Goal: Information Seeking & Learning: Learn about a topic

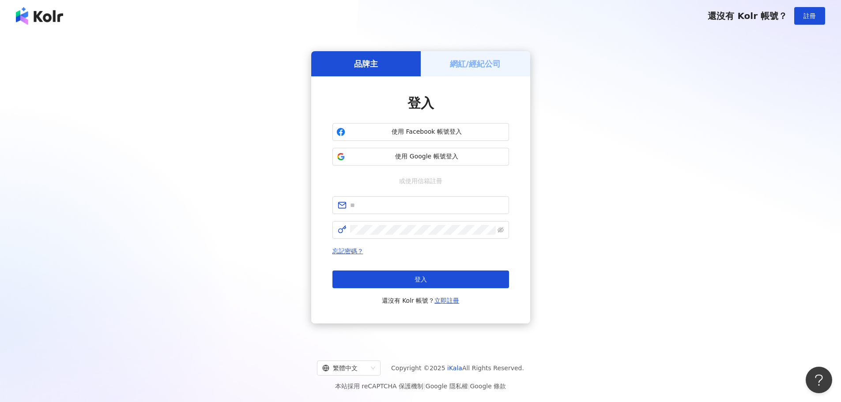
click at [393, 142] on div "品牌主 網紅/經紀公司 登入 使用 Facebook 帳號登入 使用 Google 帳號登入 或使用信箱註冊 忘記密碼？ 登入 還沒有 Kolr 帳號？ 立即…" at bounding box center [421, 187] width 820 height 297
click at [393, 160] on div "品牌主 網紅/經紀公司 登入 使用 Facebook 帳號登入 使用 Google 帳號登入 或使用信箱註冊 忘記密碼？ 登入 還沒有 Kolr 帳號？ 立即…" at bounding box center [421, 187] width 820 height 297
click at [393, 151] on button "使用 Google 帳號登入" at bounding box center [420, 157] width 177 height 18
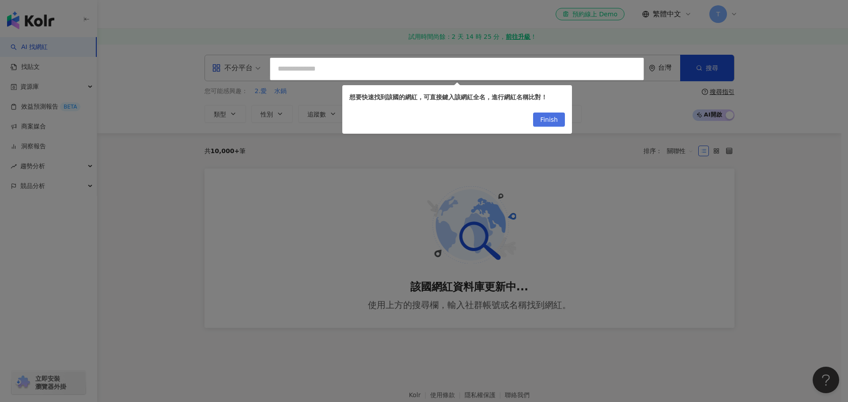
click at [393, 120] on span "Finish" at bounding box center [549, 120] width 18 height 14
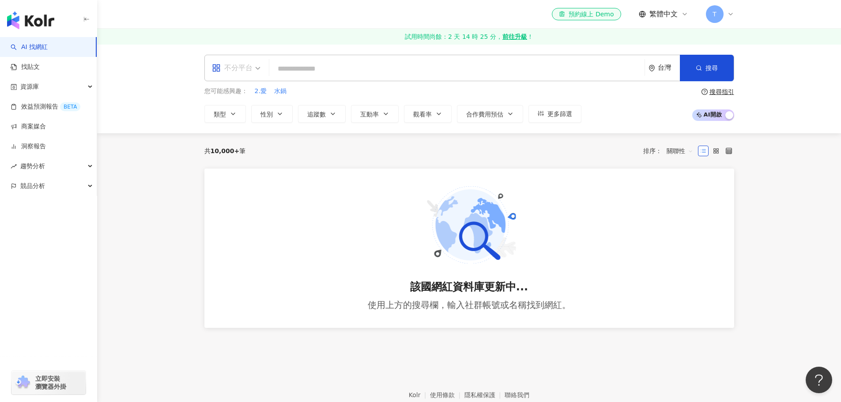
click at [262, 79] on div "不分平台" at bounding box center [236, 68] width 58 height 26
click at [249, 141] on div "YouTube" at bounding box center [239, 141] width 50 height 11
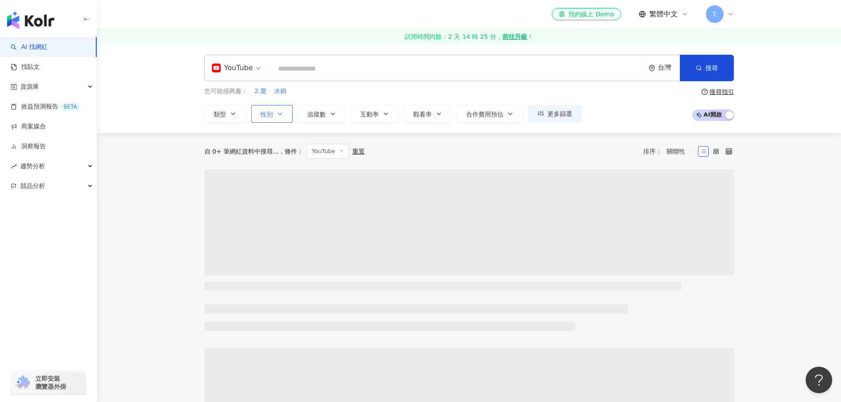
click at [279, 115] on icon "button" at bounding box center [279, 113] width 7 height 7
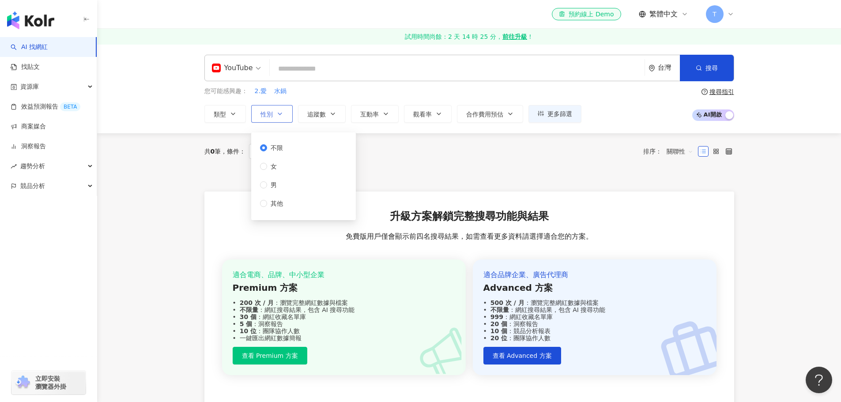
click at [279, 115] on icon "button" at bounding box center [279, 113] width 7 height 7
click at [241, 117] on button "類型" at bounding box center [225, 114] width 42 height 18
click at [332, 115] on icon "button" at bounding box center [332, 113] width 7 height 7
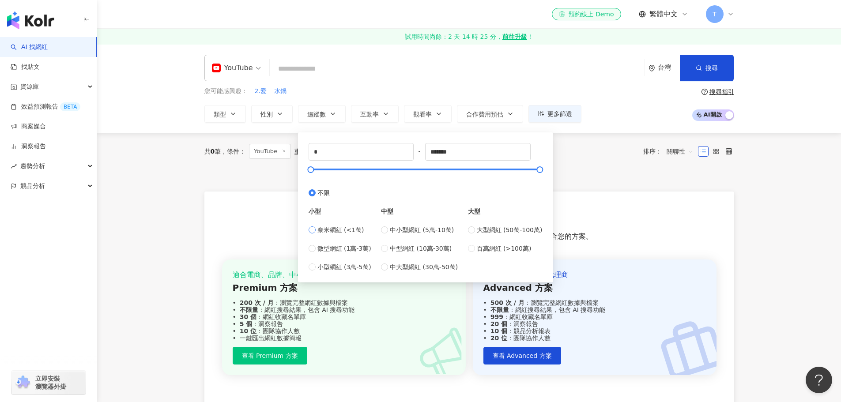
click at [330, 227] on span "奈米網紅 (<1萬)" at bounding box center [340, 230] width 47 height 10
type input "****"
click at [321, 245] on span "微型網紅 (1萬-3萬)" at bounding box center [344, 249] width 54 height 10
type input "*****"
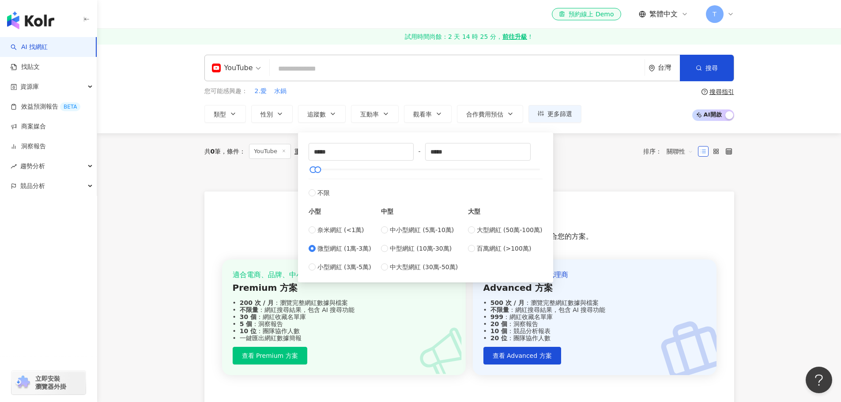
click at [322, 224] on div "小型 奈米網紅 (<1萬) 微型網紅 (1萬-3萬) 小型網紅 (3萬-5萬)" at bounding box center [340, 235] width 63 height 74
click at [318, 229] on span "奈米網紅 (<1萬)" at bounding box center [340, 230] width 47 height 10
type input "*"
type input "****"
drag, startPoint x: 335, startPoint y: 152, endPoint x: 252, endPoint y: 151, distance: 83.0
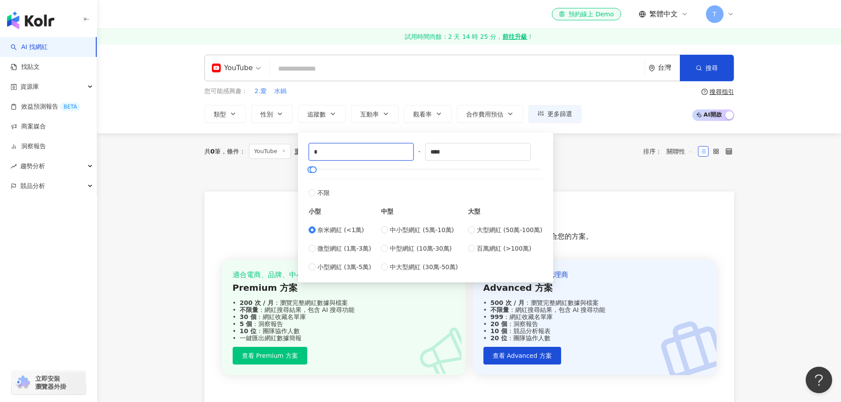
click at [272, 155] on main "YouTube 台灣 搜尋 您可能感興趣： 2.愛 水鍋 類型 性別 追蹤數 互動率 觀看率 合作費用預估 更多篩選 不限 女 男 其他 * - **** 不…" at bounding box center [469, 227] width 744 height 366
type input "****"
click at [393, 211] on div "升級方案解鎖完整搜尋功能與結果 免費版用戶僅會顯示前四名搜尋結果，如需查看更多資料請選擇適合您的方案。 適合電商、品牌、中小型企業 Premium 方案 20…" at bounding box center [469, 301] width 530 height 219
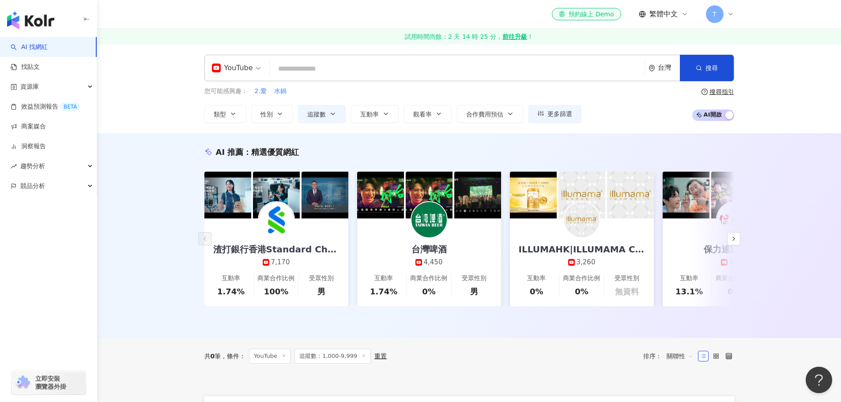
click at [28, 51] on link "AI 找網紅" at bounding box center [29, 47] width 37 height 9
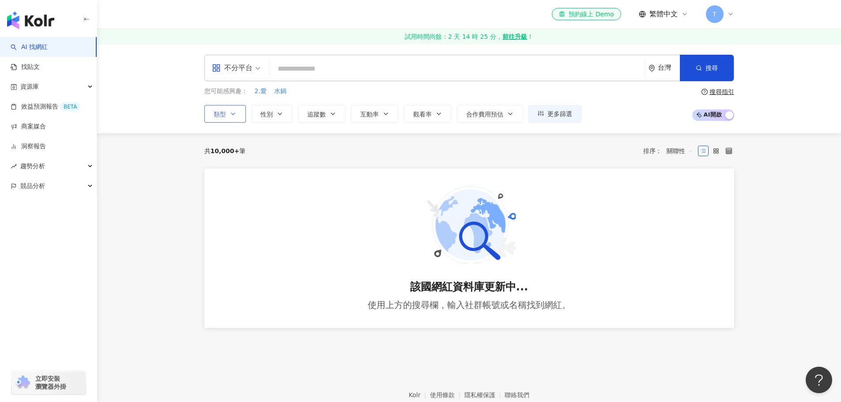
click at [239, 110] on button "類型" at bounding box center [225, 114] width 42 height 18
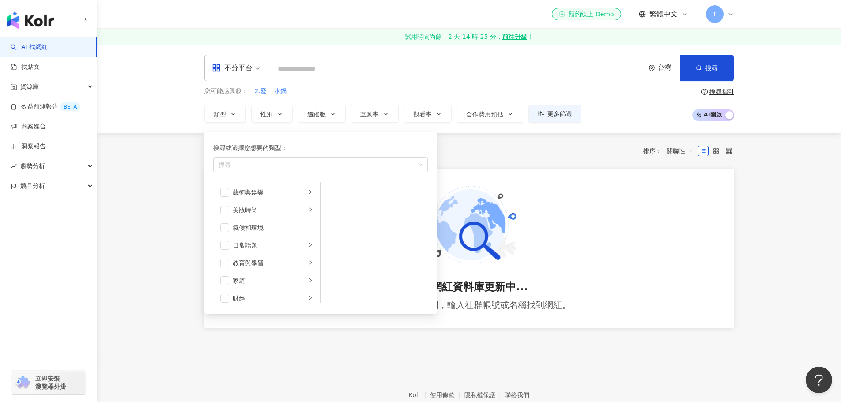
click at [121, 192] on main "不分平台 台灣 搜尋 您可能感興趣： 2.愛 水鍋 類型 搜尋或選擇您想要的類型： 搜尋 藝術與娛樂 美妝時尚 氣候和環境 日常話題 教育與學習 家庭 財經 …" at bounding box center [469, 197] width 744 height 306
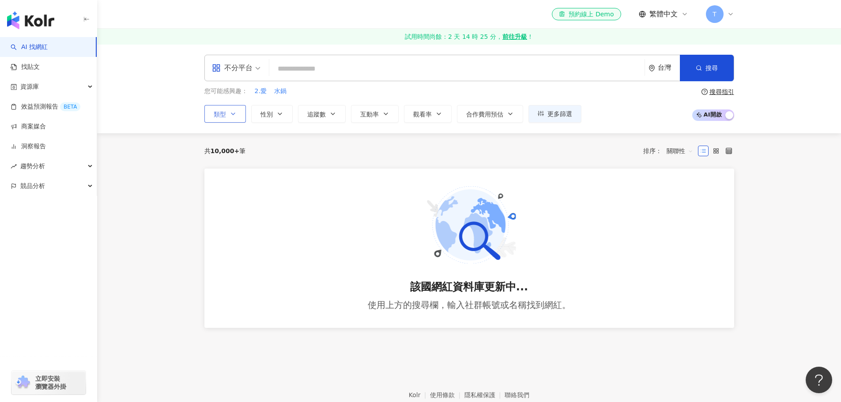
click at [238, 122] on button "類型" at bounding box center [225, 114] width 42 height 18
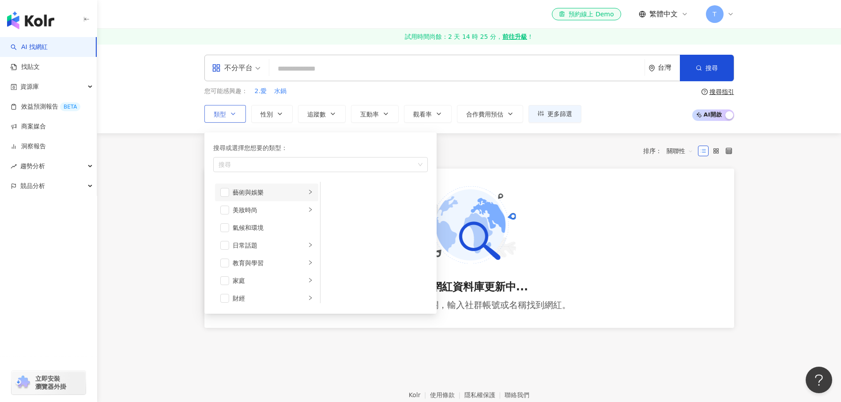
click at [245, 196] on div "藝術與娛樂" at bounding box center [269, 193] width 73 height 10
click at [245, 204] on li "美妝時尚" at bounding box center [266, 210] width 103 height 18
click at [246, 195] on div "藝術與娛樂" at bounding box center [269, 193] width 73 height 10
click at [229, 192] on li "藝術與娛樂" at bounding box center [266, 193] width 103 height 18
click at [226, 197] on li "藝術與娛樂" at bounding box center [266, 193] width 103 height 18
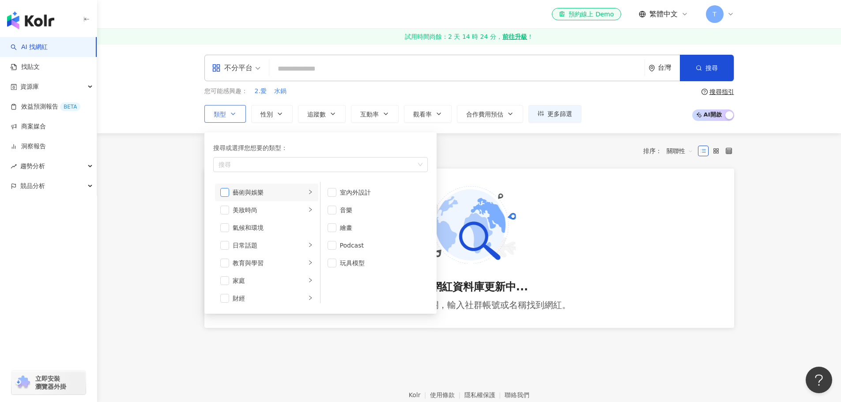
click at [226, 196] on span "button" at bounding box center [224, 192] width 9 height 9
click at [222, 245] on span "button" at bounding box center [224, 245] width 9 height 9
click at [223, 262] on span "button" at bounding box center [224, 263] width 9 height 9
click at [223, 273] on li "家庭" at bounding box center [266, 281] width 103 height 18
click at [223, 281] on span "button" at bounding box center [224, 280] width 9 height 9
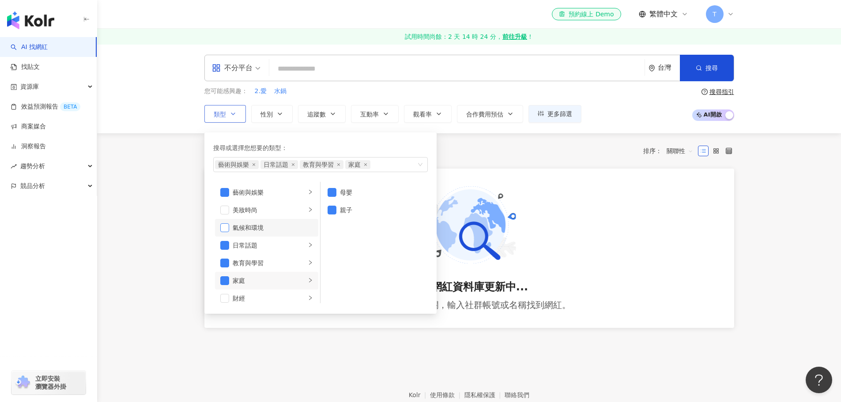
scroll to position [88, 0]
click at [294, 259] on div "遊戲" at bounding box center [269, 263] width 73 height 10
click at [280, 254] on div "生活風格" at bounding box center [269, 254] width 73 height 10
click at [223, 256] on span "button" at bounding box center [224, 254] width 9 height 9
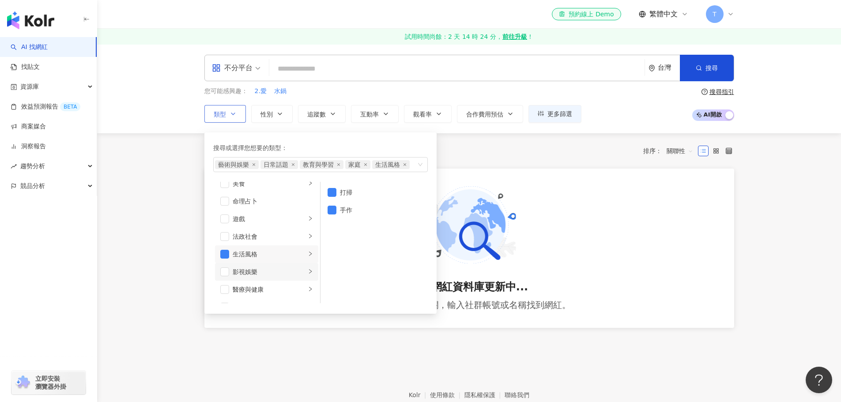
click at [262, 271] on div "影視娛樂" at bounding box center [269, 272] width 73 height 10
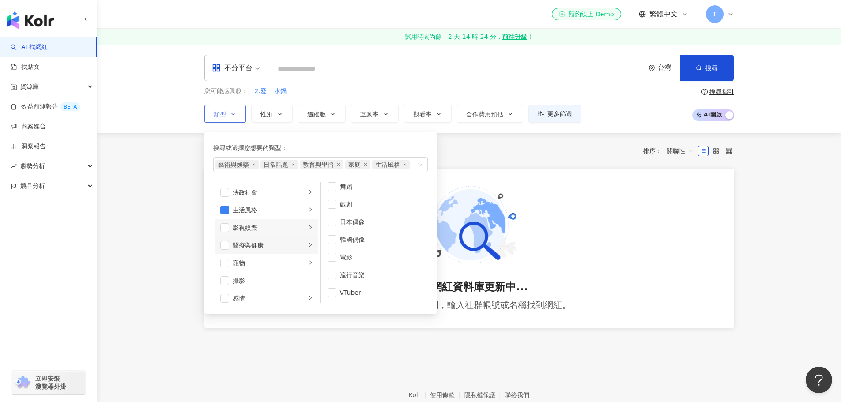
click at [283, 249] on div "醫療與健康" at bounding box center [269, 246] width 73 height 10
click at [276, 265] on div "寵物" at bounding box center [269, 263] width 73 height 10
click at [274, 274] on li "攝影" at bounding box center [266, 281] width 103 height 18
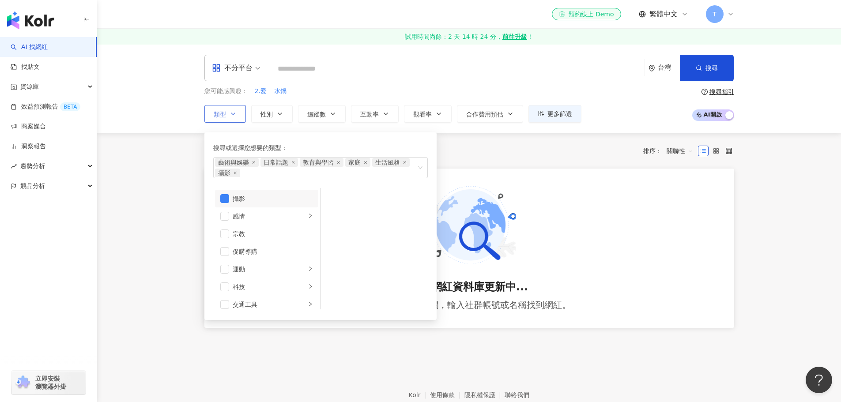
click at [218, 195] on li "攝影" at bounding box center [266, 199] width 103 height 18
click at [224, 241] on span "button" at bounding box center [224, 239] width 9 height 9
click at [224, 242] on span "button" at bounding box center [224, 246] width 9 height 9
click at [222, 238] on span "button" at bounding box center [224, 239] width 9 height 9
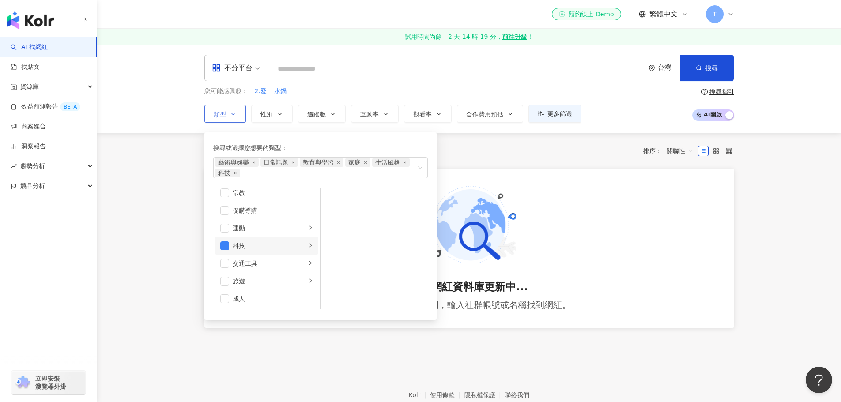
click at [223, 240] on li "科技" at bounding box center [266, 246] width 103 height 18
click at [226, 245] on span "button" at bounding box center [224, 246] width 9 height 9
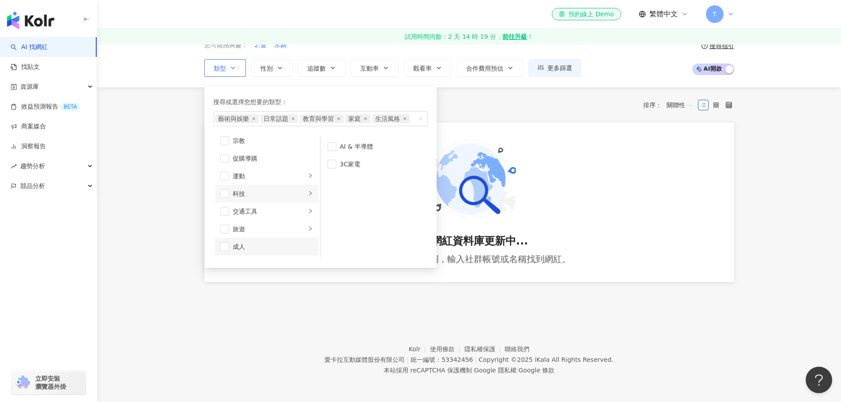
scroll to position [0, 0]
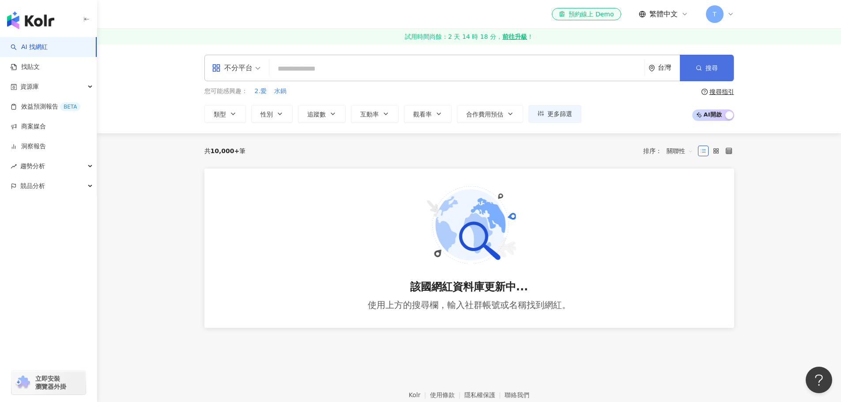
click at [393, 57] on button "搜尋" at bounding box center [707, 68] width 54 height 26
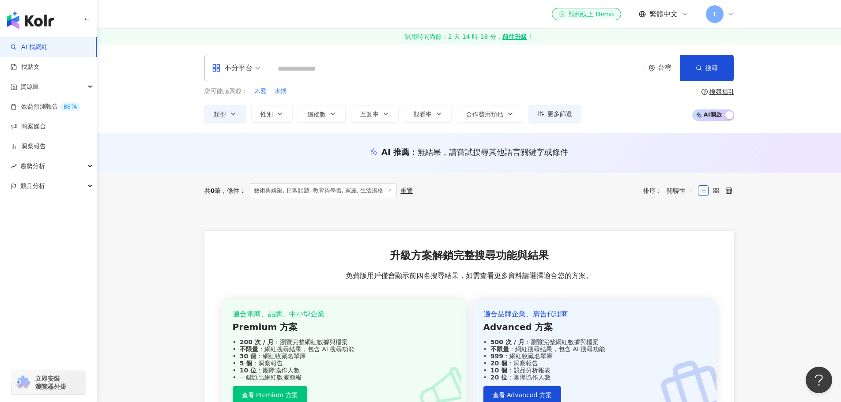
click at [393, 115] on span "AI 開啟 AI 關閉" at bounding box center [713, 114] width 42 height 11
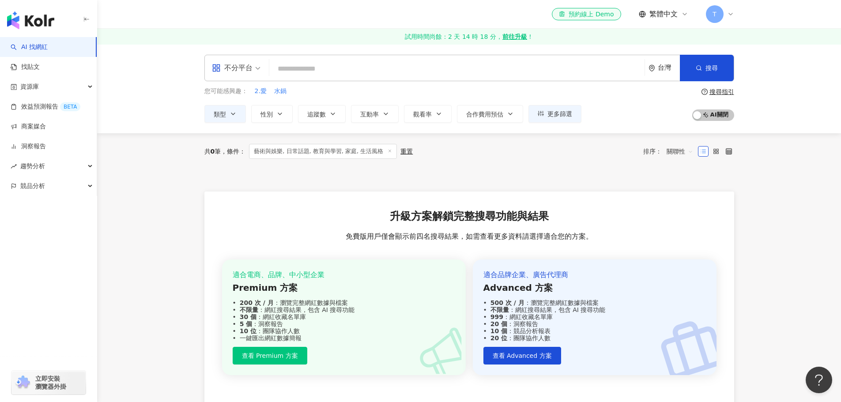
click at [37, 10] on div "button" at bounding box center [48, 18] width 97 height 37
click at [35, 19] on img "button" at bounding box center [30, 20] width 47 height 18
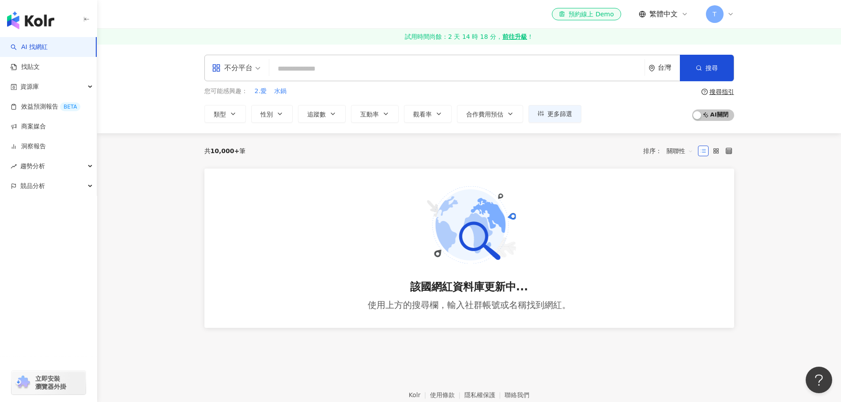
click at [35, 19] on img "button" at bounding box center [30, 20] width 47 height 18
drag, startPoint x: 462, startPoint y: 295, endPoint x: 490, endPoint y: 311, distance: 32.0
click at [393, 311] on div "該國網紅資料庫更新中... 使用上方的搜尋欄，輸入社群帳號或名稱找到網紅。" at bounding box center [469, 296] width 203 height 30
click at [393, 310] on div "使用上方的搜尋欄，輸入社群帳號或名稱找到網紅。" at bounding box center [469, 305] width 203 height 10
drag, startPoint x: 490, startPoint y: 311, endPoint x: 488, endPoint y: 285, distance: 25.6
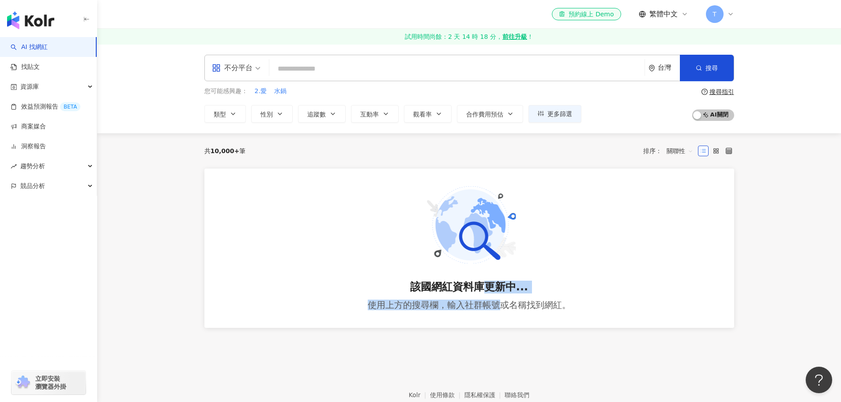
click at [393, 285] on div "該國網紅資料庫更新中... 使用上方的搜尋欄，輸入社群帳號或名稱找到網紅。" at bounding box center [469, 296] width 203 height 30
click at [393, 285] on div "該國網紅資料庫更新中..." at bounding box center [469, 287] width 203 height 12
click at [233, 148] on span "10,000+" at bounding box center [225, 150] width 29 height 7
click at [235, 119] on button "類型" at bounding box center [225, 114] width 42 height 18
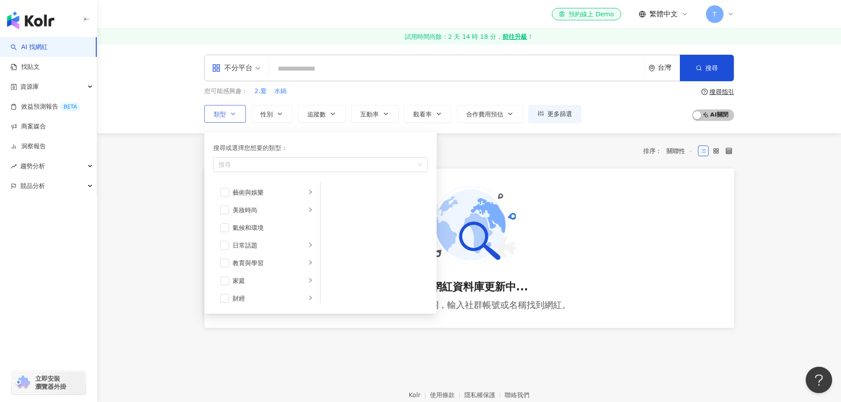
click at [235, 119] on button "類型 搜尋或選擇您想要的類型： 搜尋 藝術與娛樂 美妝時尚 氣候和環境 日常話題 教育與學習 家庭 財經 美食 命理占卜 遊戲 法政社會 生活風格 影視娛樂 …" at bounding box center [225, 114] width 42 height 18
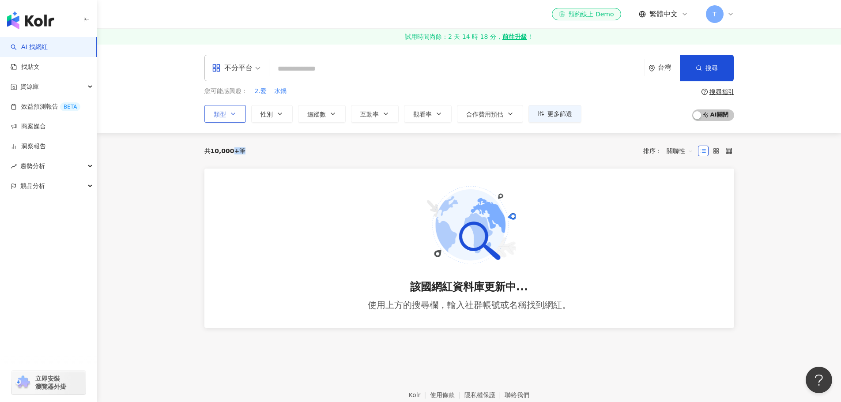
click at [235, 119] on button "類型" at bounding box center [225, 114] width 42 height 18
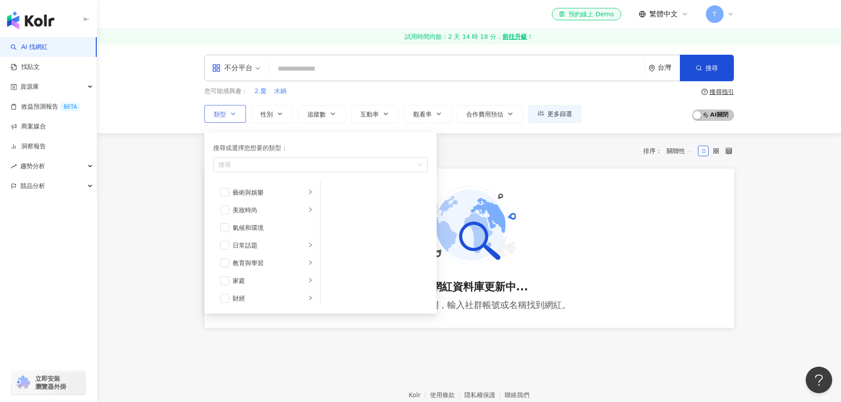
click at [235, 119] on button "類型 搜尋或選擇您想要的類型： 搜尋 藝術與娛樂 美妝時尚 氣候和環境 日常話題 教育與學習 家庭 財經 美食 命理占卜 遊戲 法政社會 生活風格 影視娛樂 …" at bounding box center [225, 114] width 42 height 18
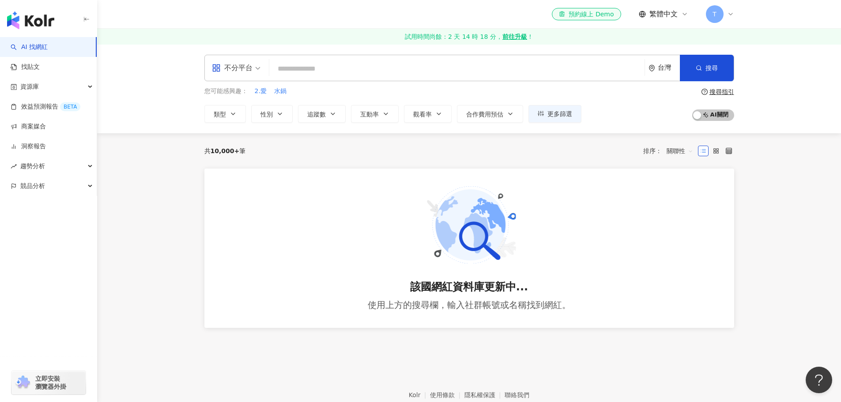
click at [393, 123] on div "不分平台 台灣 搜尋 您可能感興趣： 2.愛 水鍋 類型 性別 追蹤數 互動率 觀看率 合作費用預估 更多篩選 不限 女 男 其他 **** - **** 不…" at bounding box center [469, 88] width 744 height 89
click at [393, 117] on span "更多篩選" at bounding box center [559, 113] width 25 height 7
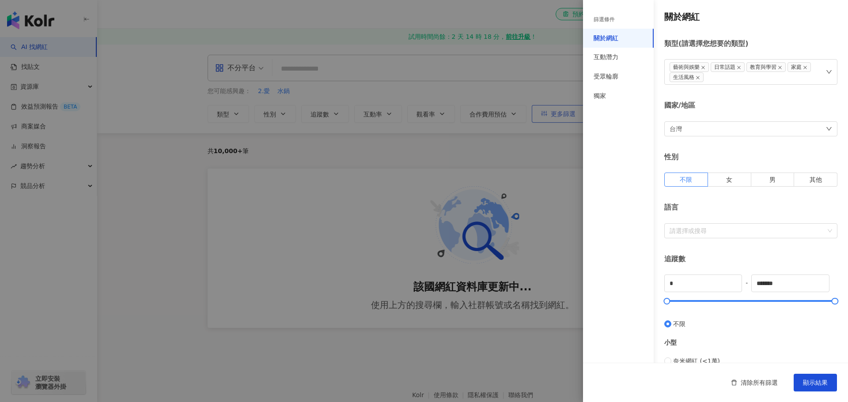
click at [393, 117] on div at bounding box center [424, 201] width 848 height 402
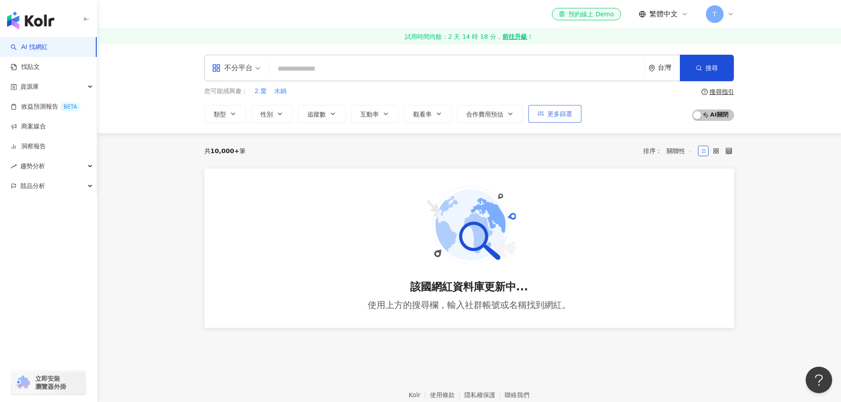
click at [393, 117] on span "更多篩選" at bounding box center [559, 113] width 25 height 7
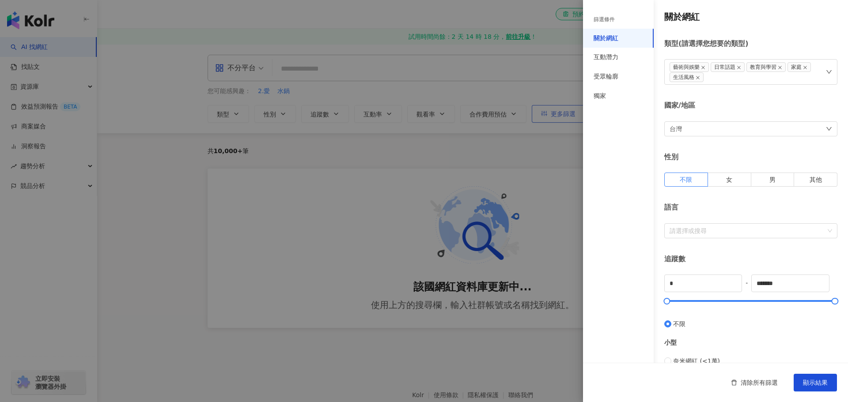
click at [393, 117] on div at bounding box center [424, 201] width 848 height 402
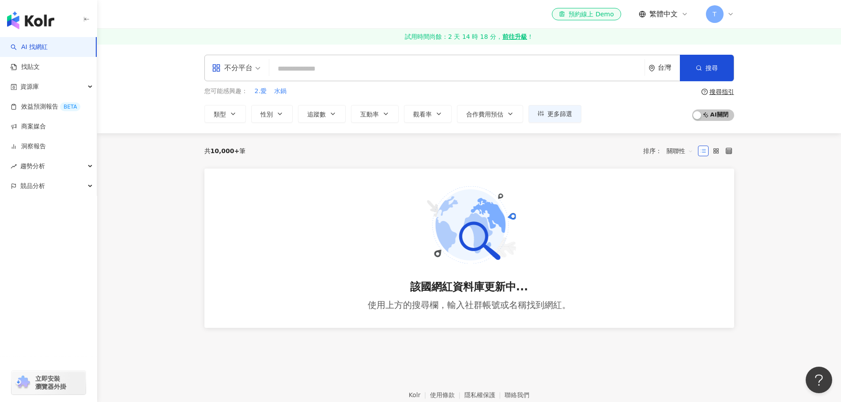
click at [341, 68] on input "search" at bounding box center [457, 68] width 368 height 17
type input "**"
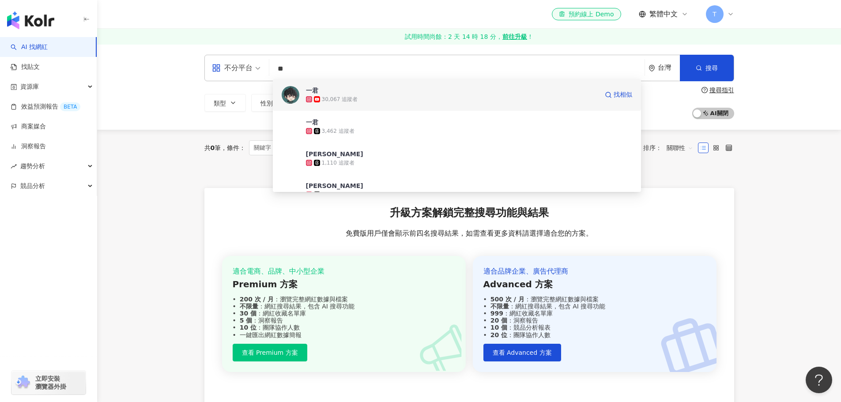
click at [393, 87] on span "一君" at bounding box center [452, 90] width 292 height 9
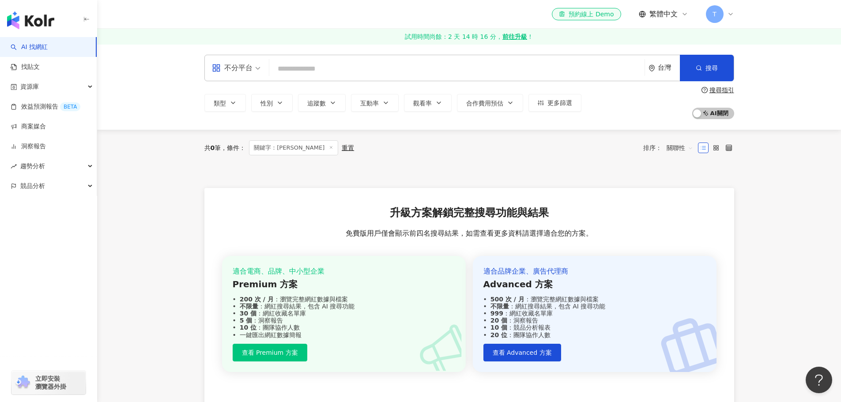
drag, startPoint x: 54, startPoint y: 32, endPoint x: 45, endPoint y: 23, distance: 13.4
click at [54, 32] on div "button" at bounding box center [48, 18] width 97 height 37
click at [44, 21] on img "button" at bounding box center [30, 20] width 47 height 18
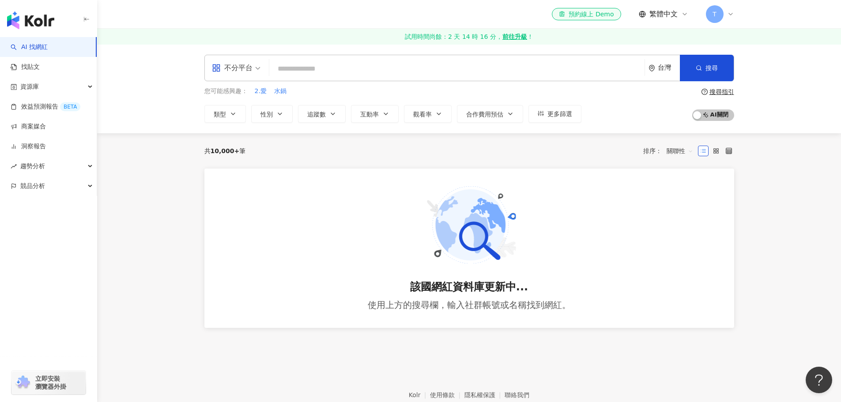
click at [39, 24] on img "button" at bounding box center [30, 20] width 47 height 18
click at [36, 25] on img "button" at bounding box center [30, 20] width 47 height 18
click at [36, 49] on link "AI 找網紅" at bounding box center [29, 47] width 37 height 9
click at [43, 26] on img "button" at bounding box center [30, 20] width 47 height 18
click at [112, 66] on div "不分平台 台灣 搜尋 a8d0ff9f-55c3-407a-a5a9-659e07af8510 一君 30,067 追蹤者 一君 3,462 追蹤者 [PER…" at bounding box center [469, 88] width 744 height 89
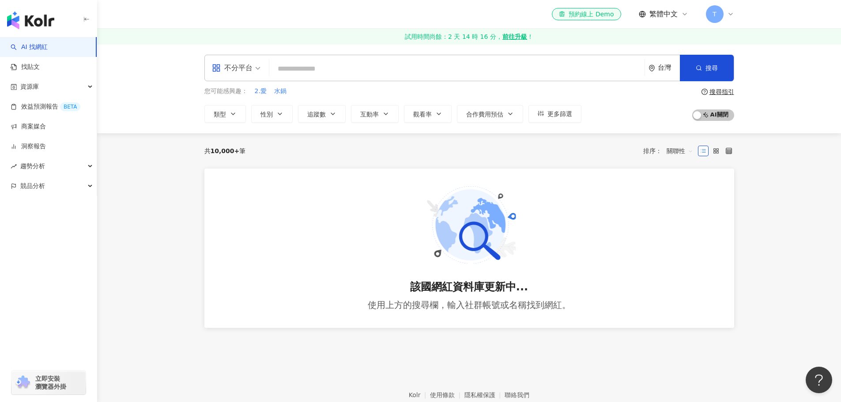
click at [169, 70] on div "不分平台 台灣 搜尋 a8d0ff9f-55c3-407a-a5a9-659e07af8510 一君 30,067 追蹤者 一君 3,462 追蹤者 [PER…" at bounding box center [469, 88] width 744 height 89
click at [53, 23] on img "button" at bounding box center [30, 20] width 47 height 18
click at [49, 23] on img "button" at bounding box center [30, 20] width 47 height 18
click at [32, 23] on img "button" at bounding box center [30, 20] width 47 height 18
click at [325, 64] on input "search" at bounding box center [457, 68] width 368 height 17
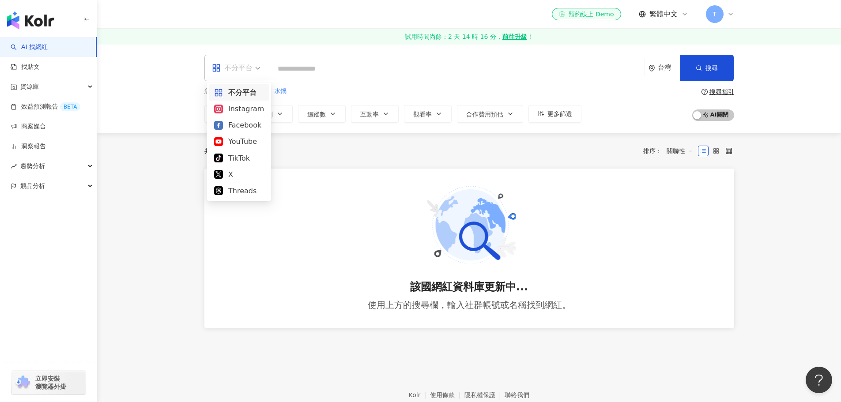
click at [248, 68] on div "不分平台" at bounding box center [232, 68] width 41 height 14
click at [299, 141] on div "共 10,000+ 筆 排序： 關聯性" at bounding box center [469, 150] width 530 height 35
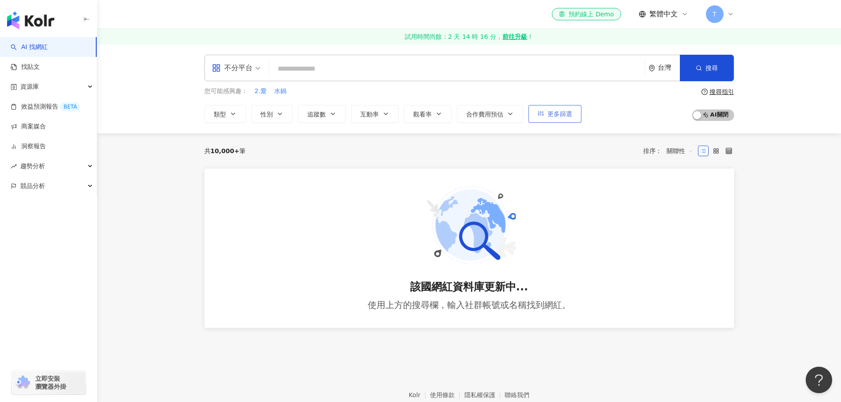
click at [393, 120] on button "更多篩選" at bounding box center [554, 114] width 53 height 18
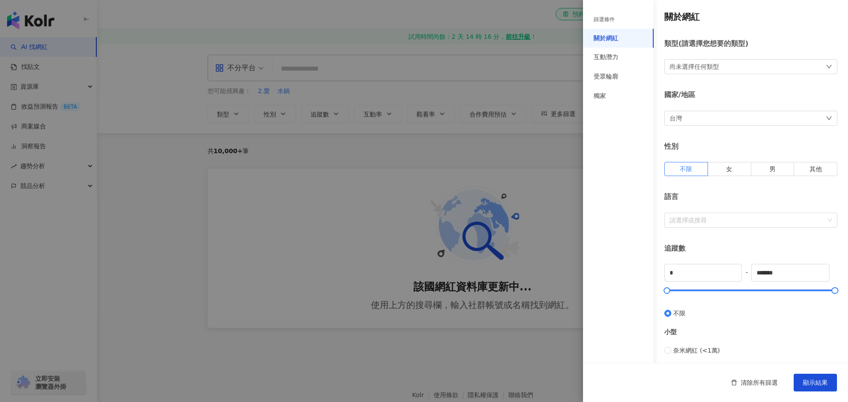
click at [393, 122] on div at bounding box center [424, 201] width 848 height 402
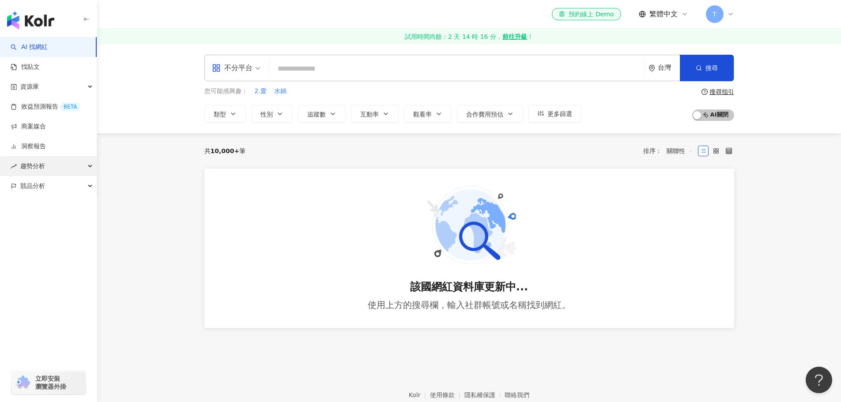
click at [85, 167] on div "趨勢分析" at bounding box center [48, 166] width 97 height 20
click at [393, 179] on div "該國網紅資料庫更新中... 使用上方的搜尋欄，輸入社群帳號或名稱找到網紅。" at bounding box center [469, 249] width 530 height 160
click at [393, 95] on div "搜尋指引" at bounding box center [721, 91] width 25 height 7
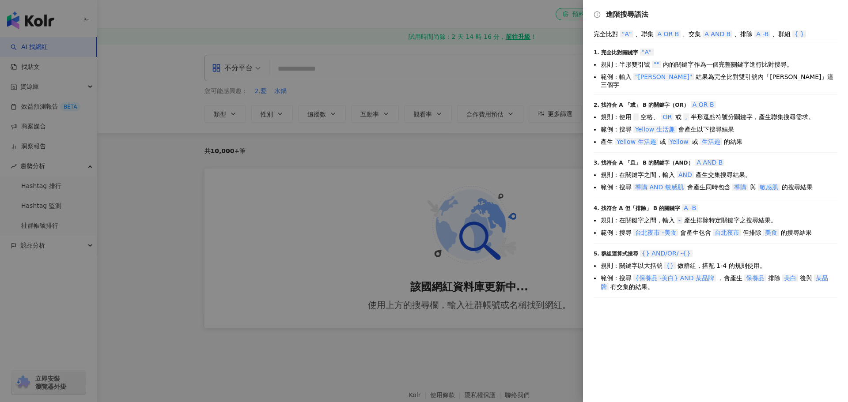
click at [393, 167] on div at bounding box center [424, 201] width 848 height 402
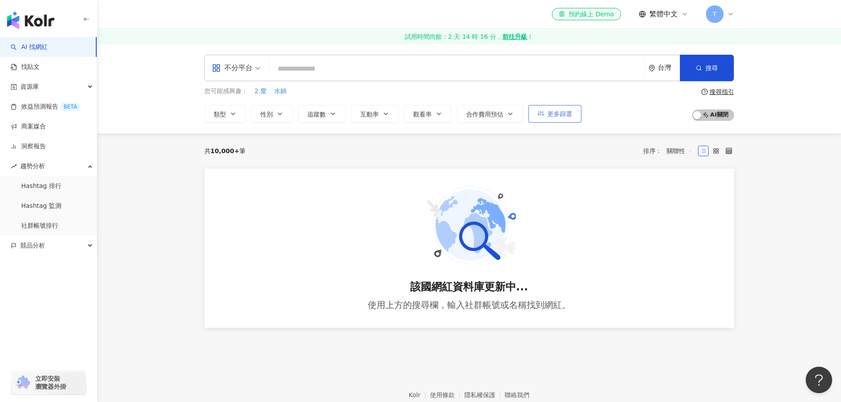
click at [393, 117] on span "更多篩選" at bounding box center [559, 113] width 25 height 7
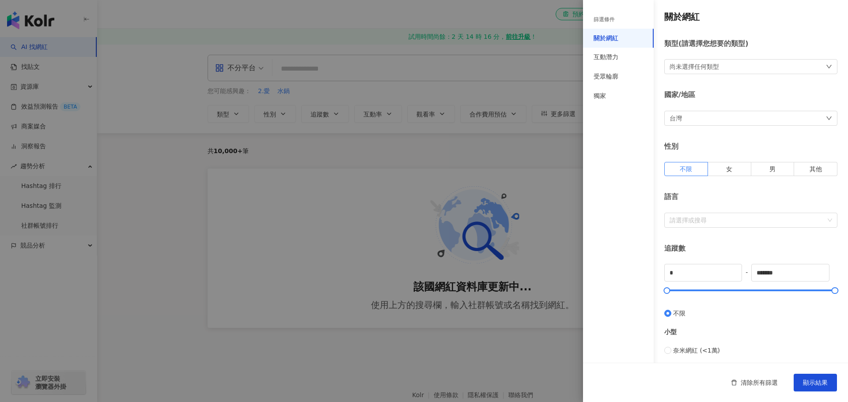
click at [393, 142] on div at bounding box center [424, 201] width 848 height 402
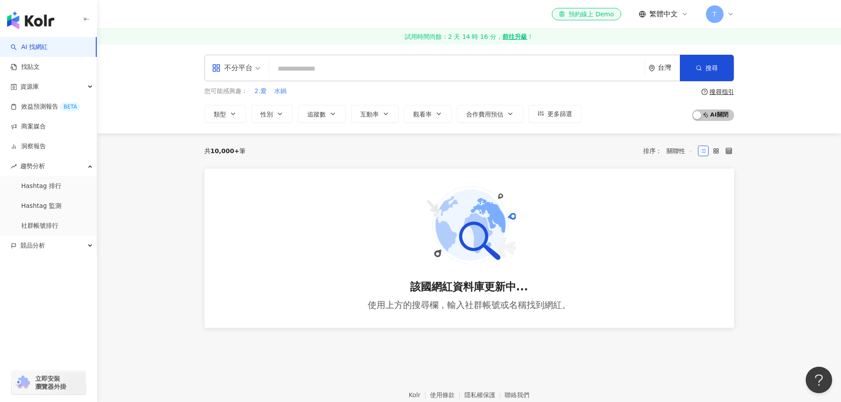
click at [393, 235] on img at bounding box center [470, 224] width 94 height 77
click at [234, 111] on icon "button" at bounding box center [233, 113] width 7 height 7
click at [285, 93] on span "水鍋" at bounding box center [280, 91] width 12 height 9
click at [393, 68] on button "搜尋" at bounding box center [707, 68] width 54 height 26
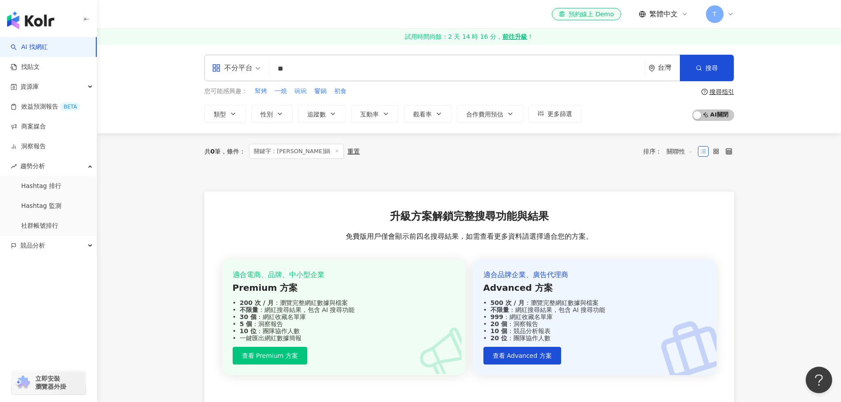
click at [294, 89] on span "碗碗" at bounding box center [300, 91] width 12 height 9
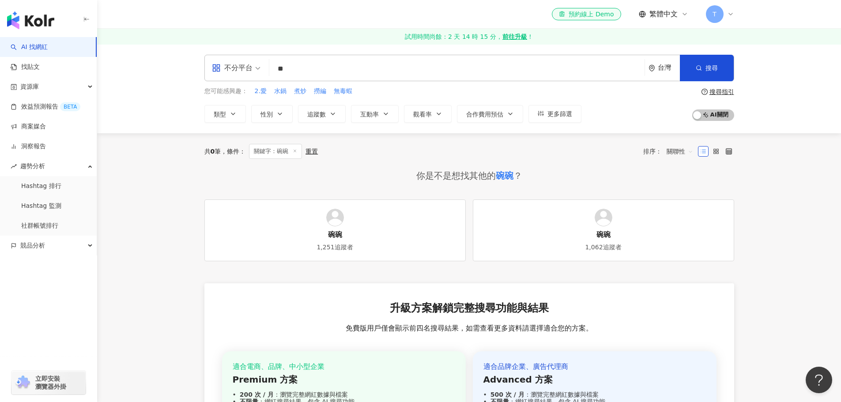
click at [363, 72] on input "**" at bounding box center [457, 68] width 368 height 17
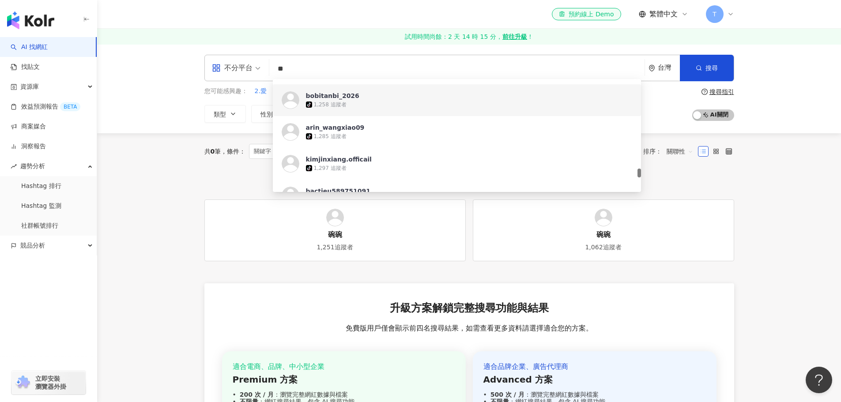
scroll to position [1634, 0]
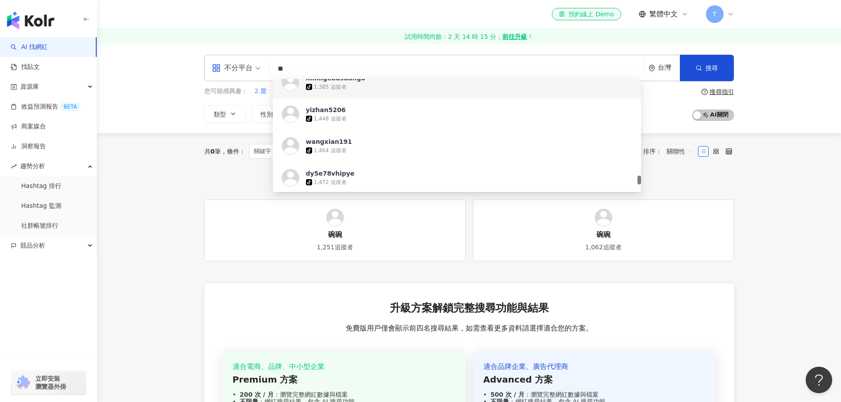
type input "*"
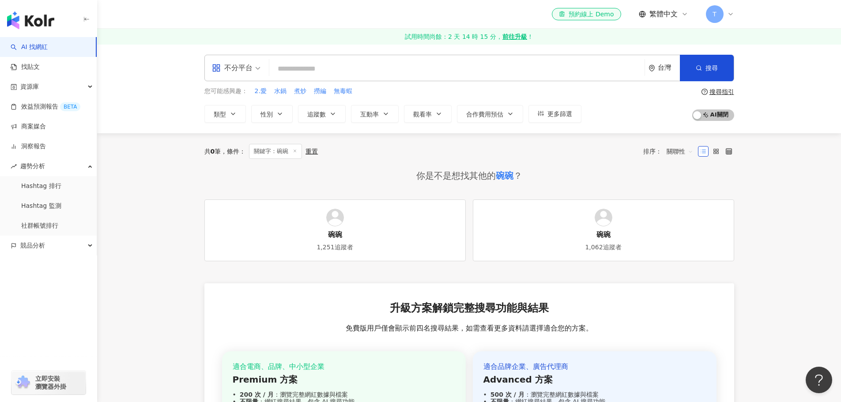
click at [255, 68] on span "不分平台" at bounding box center [236, 68] width 49 height 14
click at [245, 142] on div "YouTube" at bounding box center [239, 141] width 50 height 11
click at [293, 151] on span "關鍵字：碗碗" at bounding box center [275, 151] width 53 height 15
click at [296, 149] on icon at bounding box center [295, 151] width 4 height 4
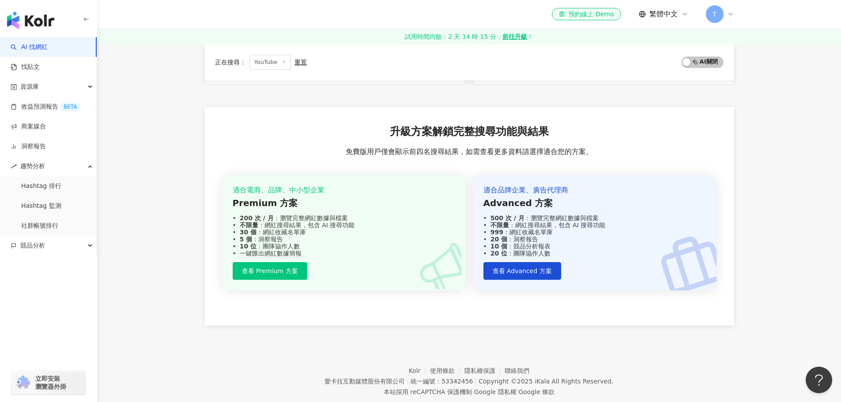
scroll to position [198, 0]
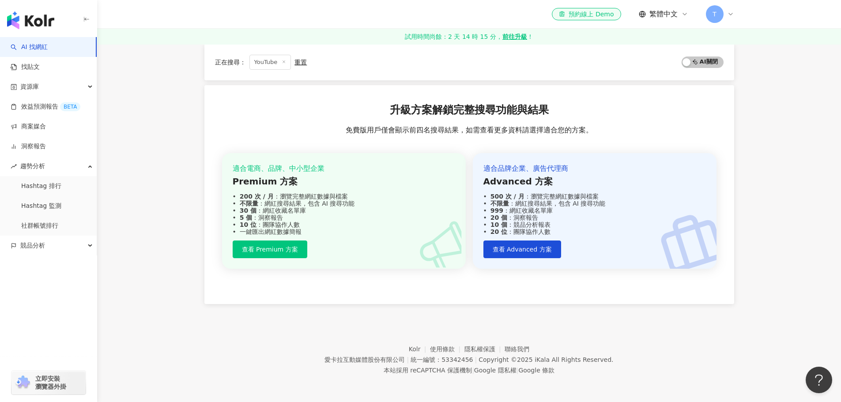
click at [29, 26] on img "button" at bounding box center [30, 20] width 47 height 18
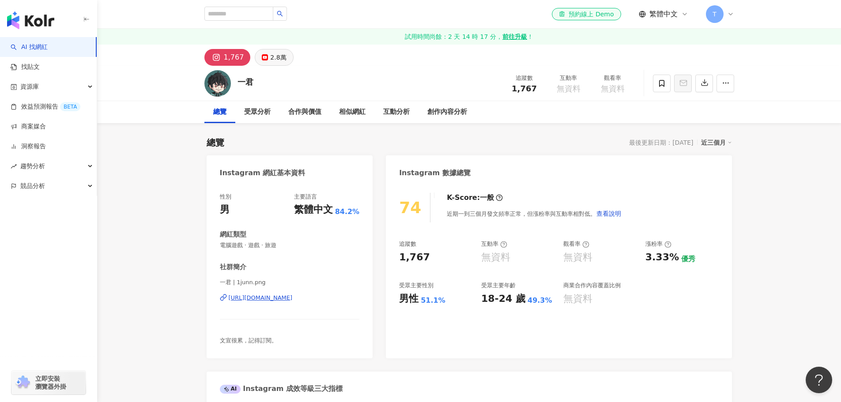
click at [271, 57] on div "2.8萬" at bounding box center [278, 57] width 16 height 12
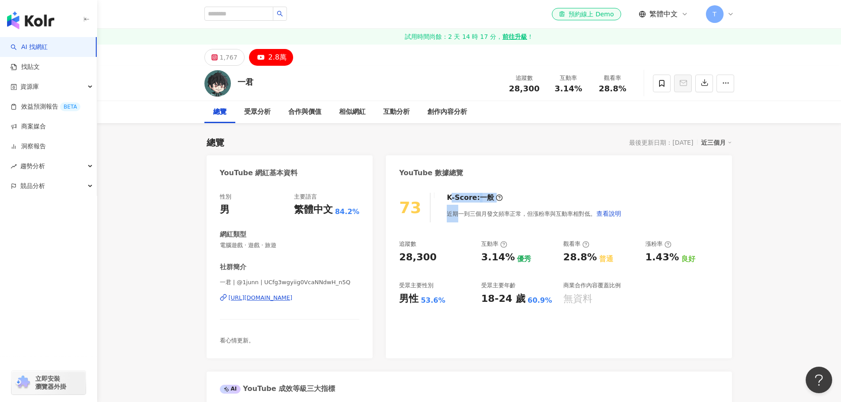
drag, startPoint x: 449, startPoint y: 200, endPoint x: 453, endPoint y: 221, distance: 20.8
click at [453, 221] on div "K-Score : 一般 近期一到三個月發文頻率正常，但漲粉率與互動率相對低。 查看說明" at bounding box center [530, 208] width 184 height 30
click at [453, 221] on div "近期一到三個月發文頻率正常，但漲粉率與互動率相對低。 查看說明" at bounding box center [534, 214] width 175 height 18
click at [357, 109] on div "相似網紅" at bounding box center [352, 112] width 26 height 11
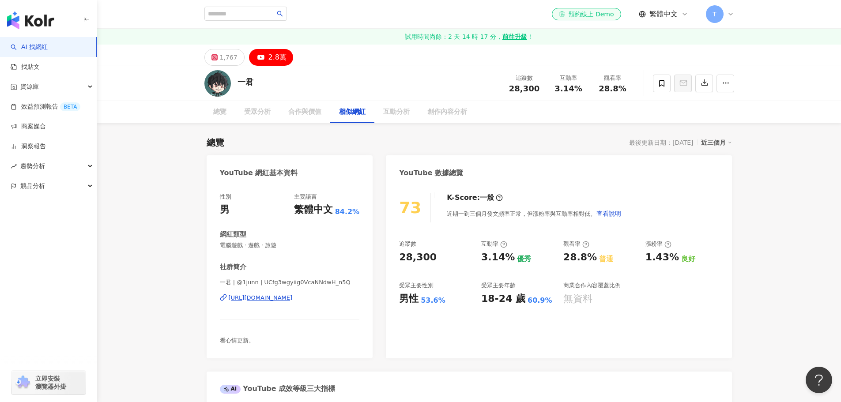
scroll to position [1232, 0]
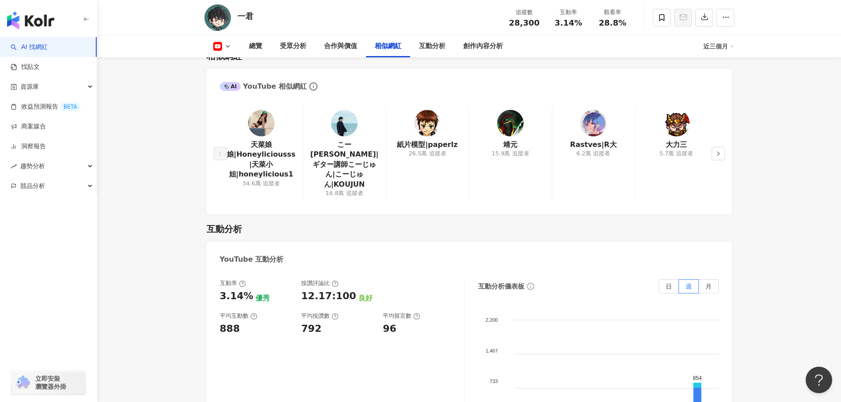
click at [671, 136] on img at bounding box center [676, 123] width 26 height 26
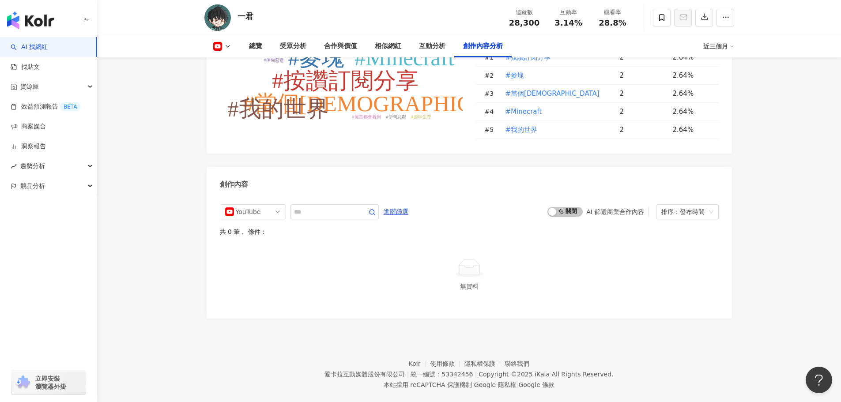
scroll to position [2275, 0]
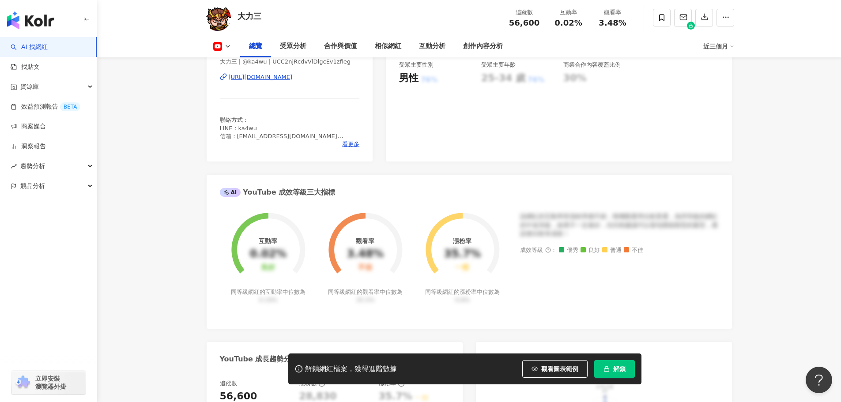
scroll to position [44, 0]
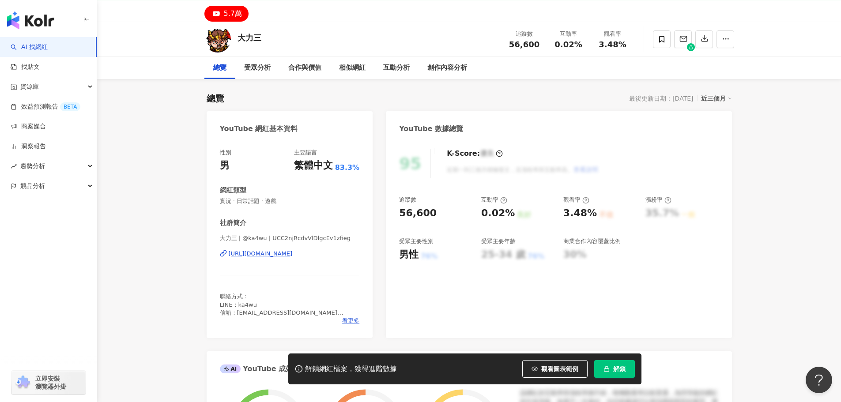
click at [289, 256] on div "https://www.youtube.com/channel/UCC2njRcdvVlDlgcEv1zfieg" at bounding box center [261, 254] width 64 height 8
